Goal: Unclear

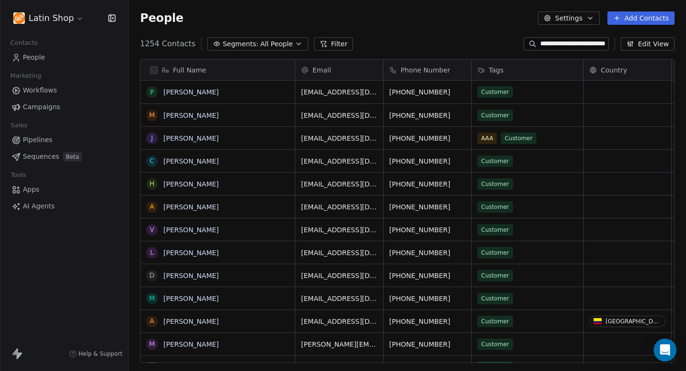
scroll to position [326, 557]
